Goal: Task Accomplishment & Management: Manage account settings

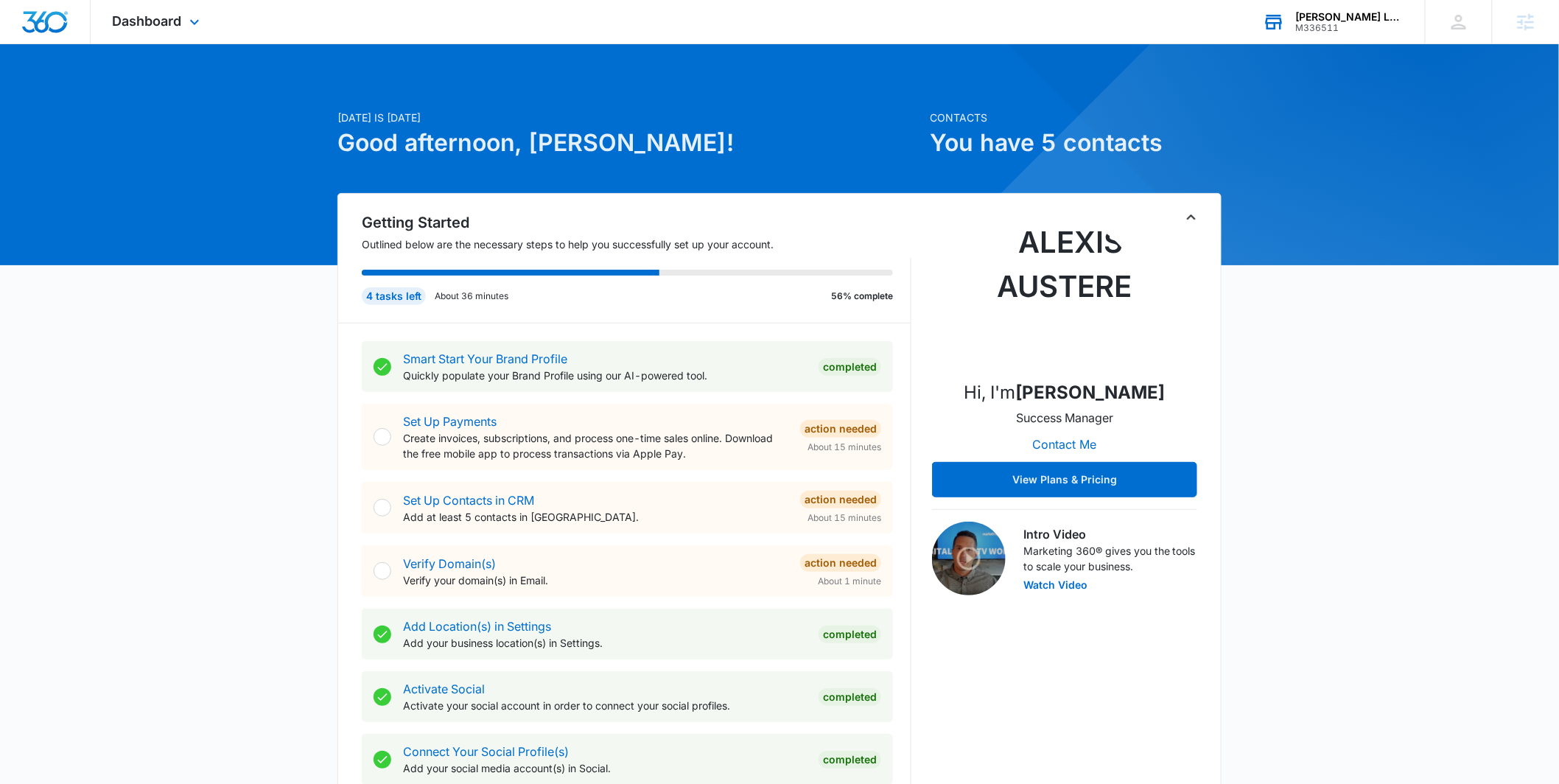
click at [1351, 28] on div "M336511" at bounding box center [1349, 27] width 107 height 10
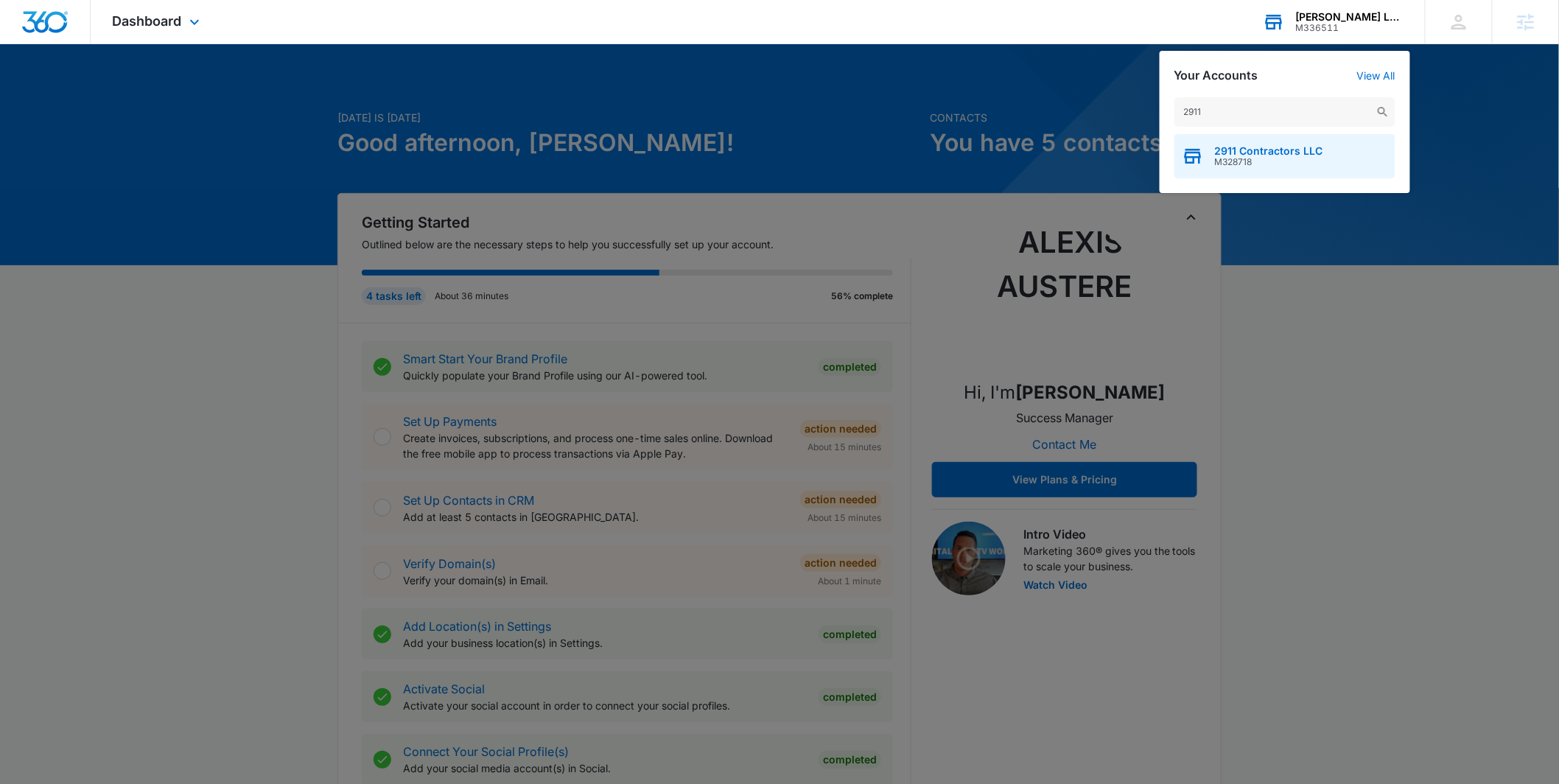
type input "2911"
click at [1217, 145] on span "2911 Contractors LLC" at bounding box center [1269, 151] width 108 height 12
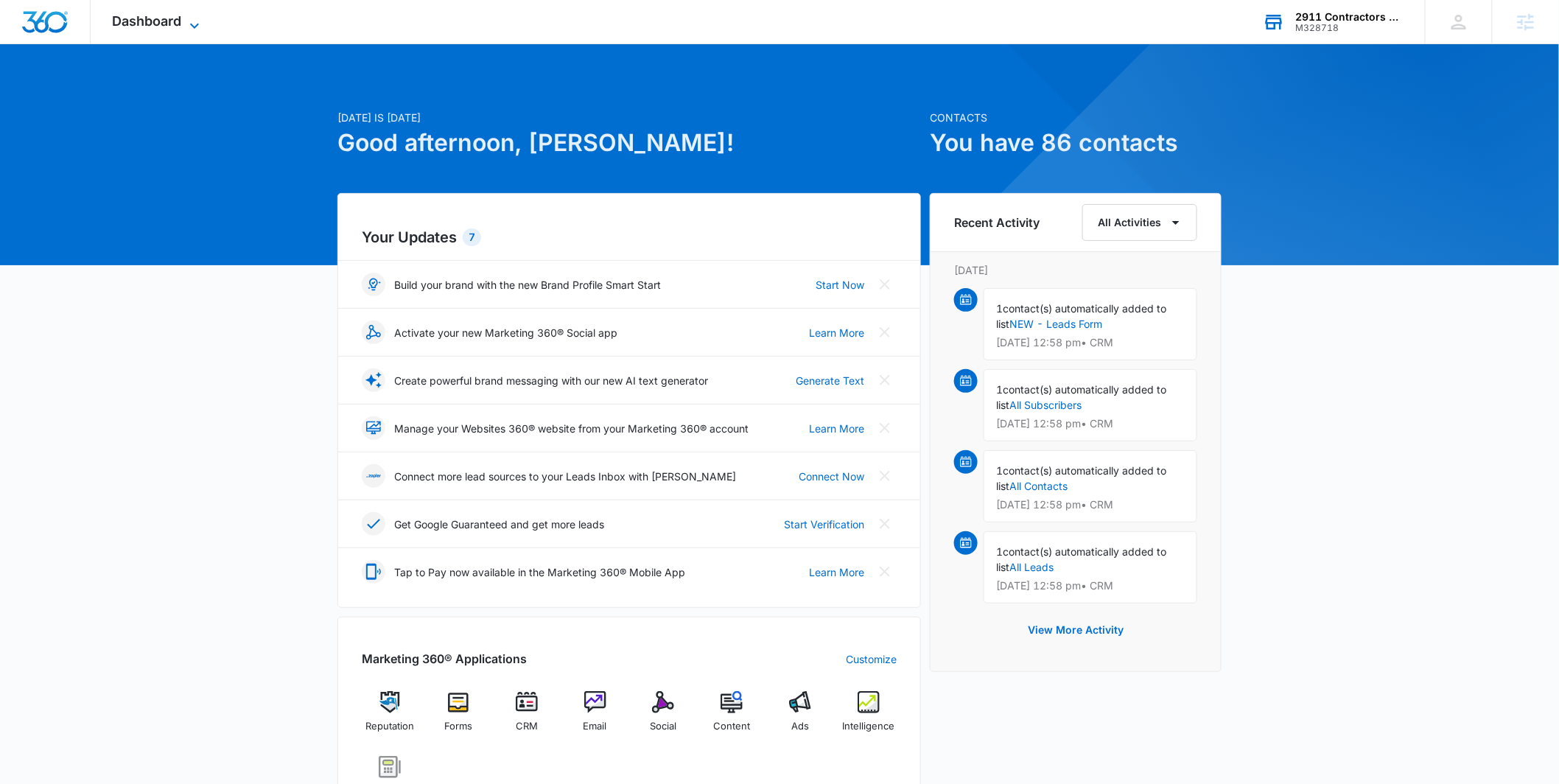
click at [199, 27] on icon at bounding box center [195, 26] width 18 height 18
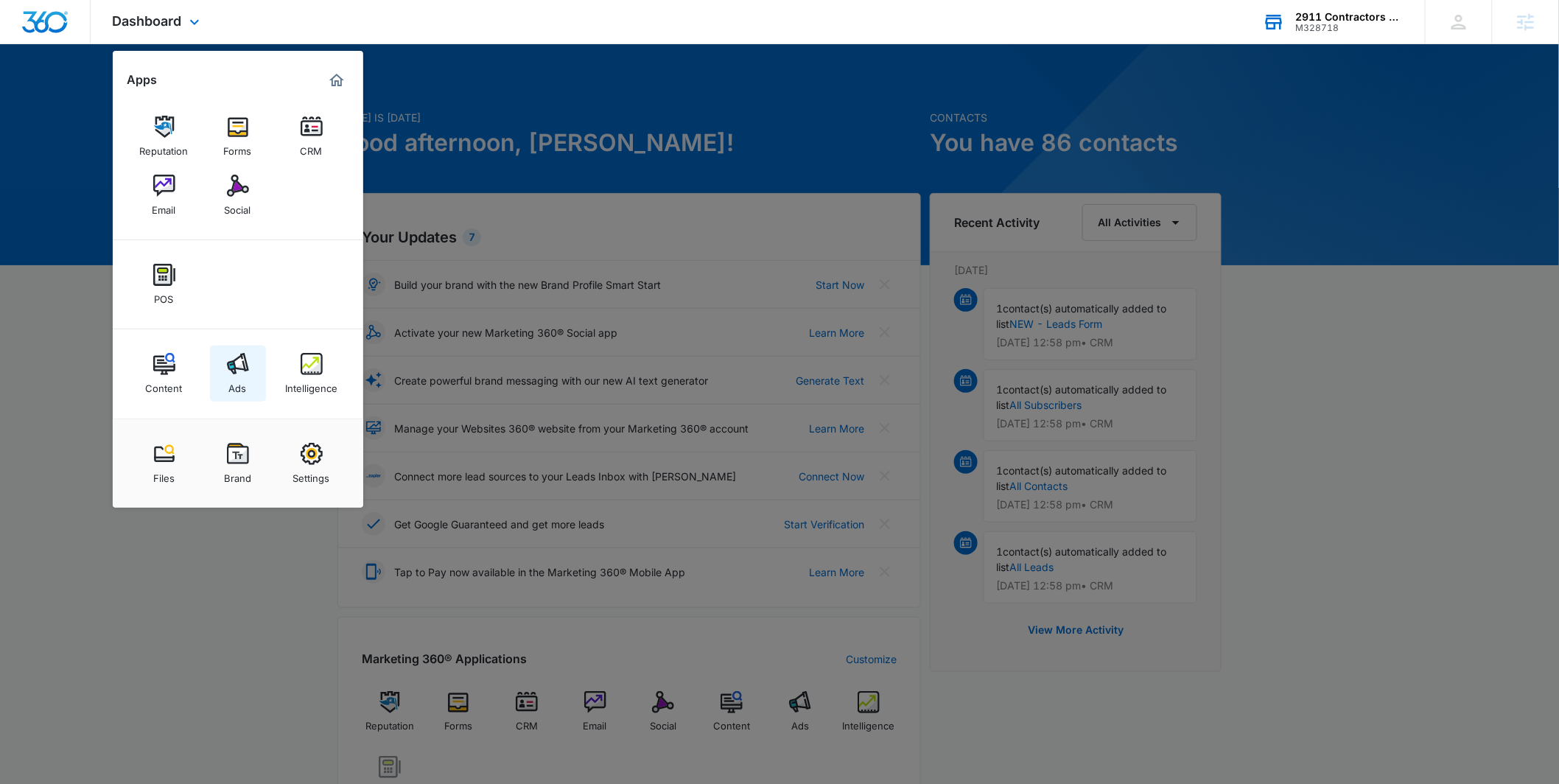
click at [245, 379] on div "Ads" at bounding box center [238, 384] width 18 height 19
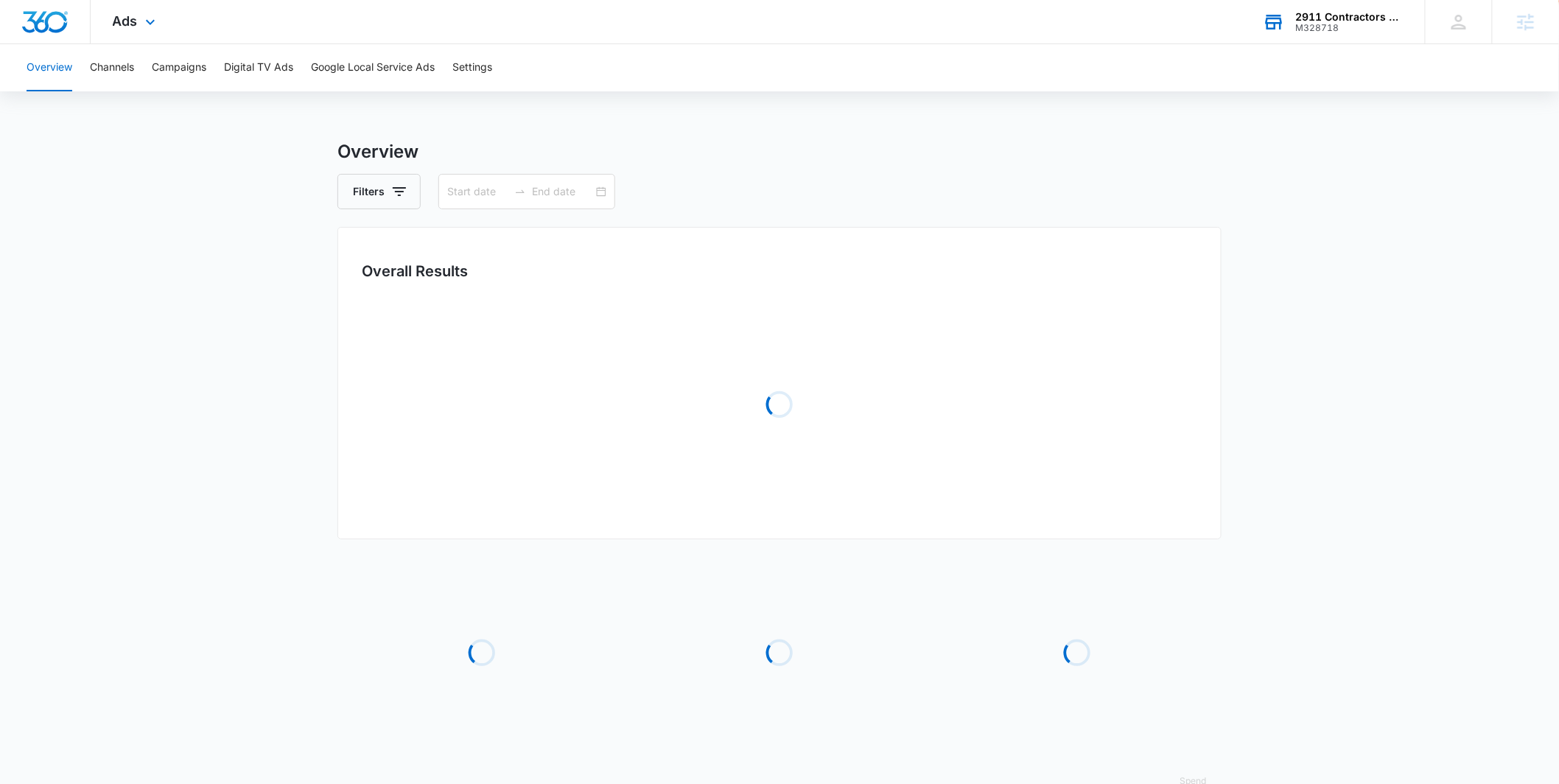
type input "[DATE]"
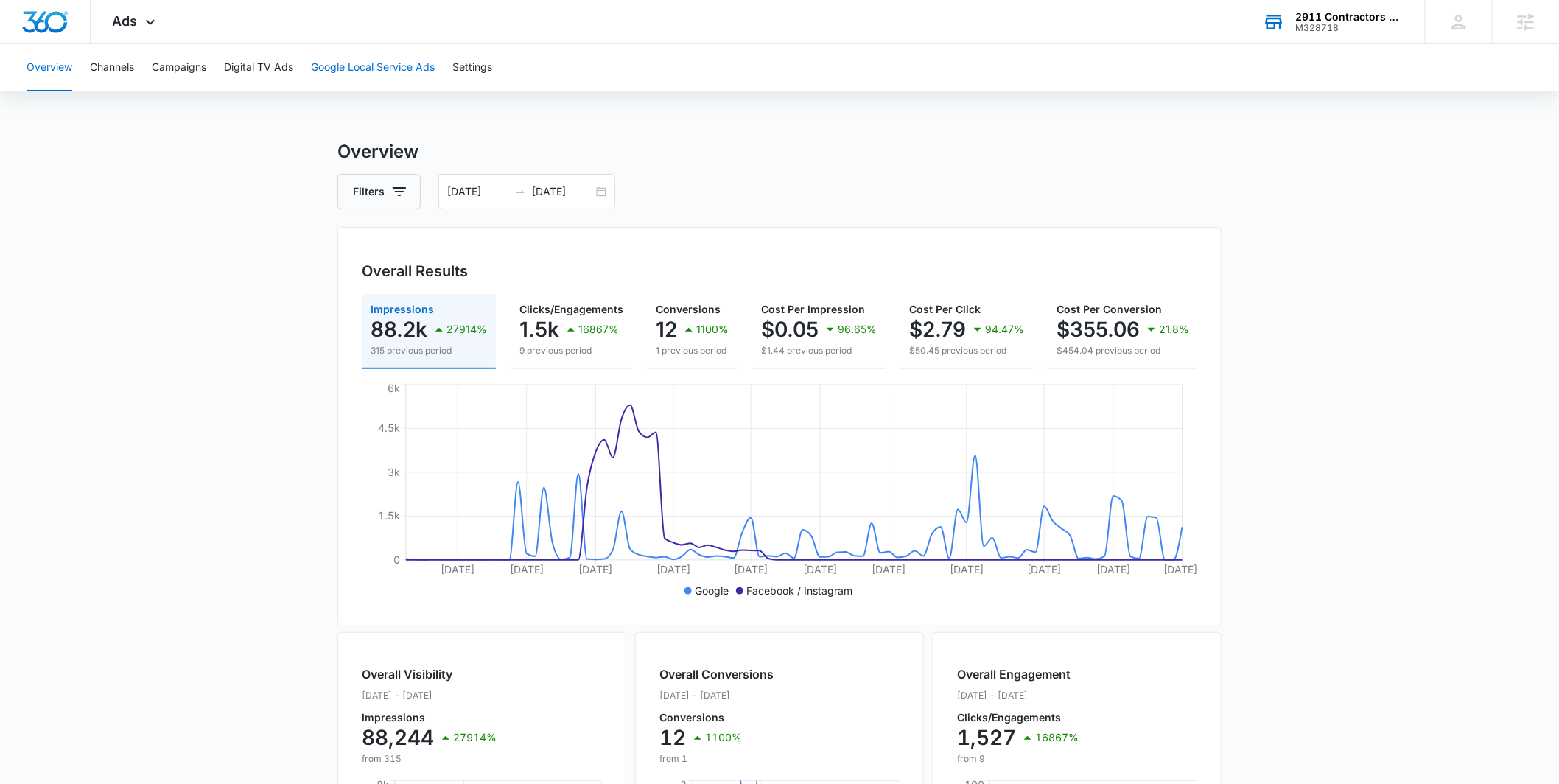
click at [355, 65] on button "Google Local Service Ads" at bounding box center [372, 68] width 124 height 47
